Goal: Find specific page/section: Find specific page/section

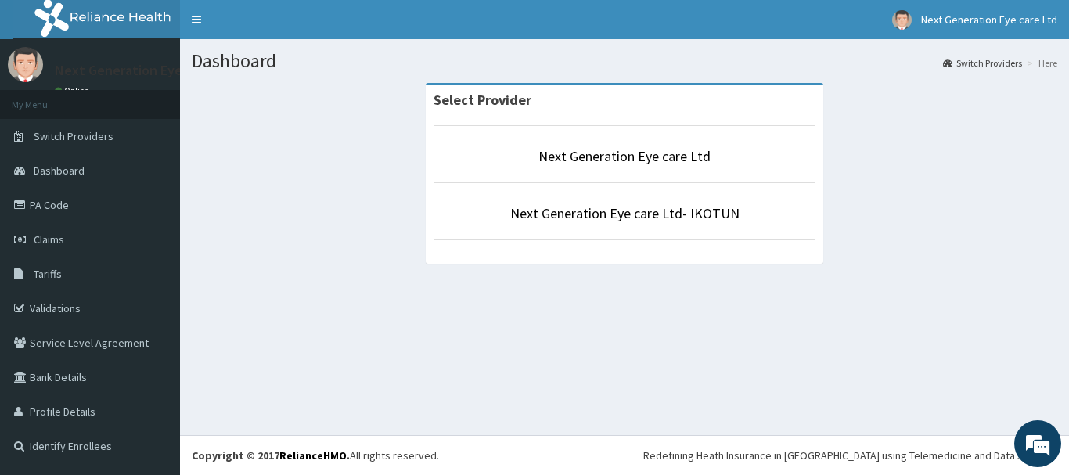
click at [617, 168] on li "Next Generation Eye care Ltd" at bounding box center [624, 154] width 382 height 58
click at [913, 174] on div "Select Provider Next Generation Eye care Ltd Next Generation Eye care Ltd- IKOT…" at bounding box center [624, 181] width 865 height 196
click at [693, 162] on link "Next Generation Eye care Ltd" at bounding box center [624, 156] width 172 height 18
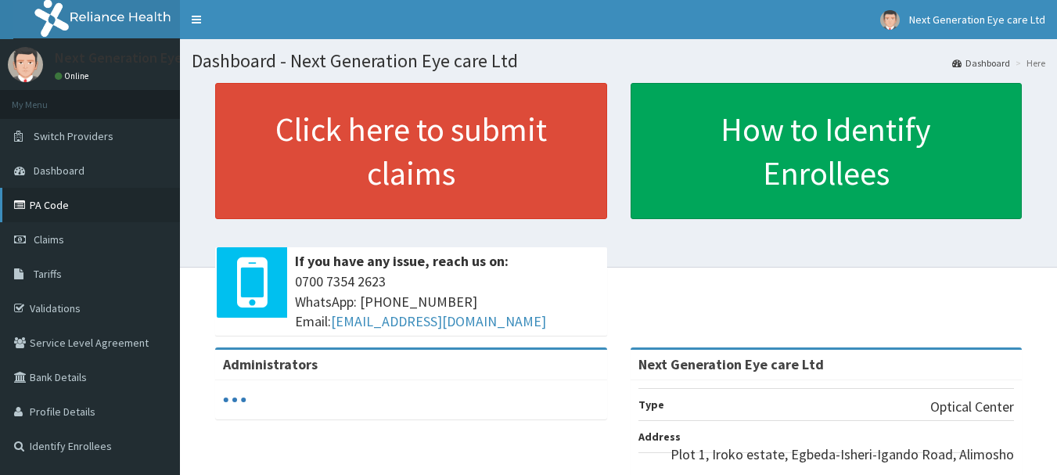
click at [71, 206] on link "PA Code" at bounding box center [90, 205] width 180 height 34
